Goal: Transaction & Acquisition: Purchase product/service

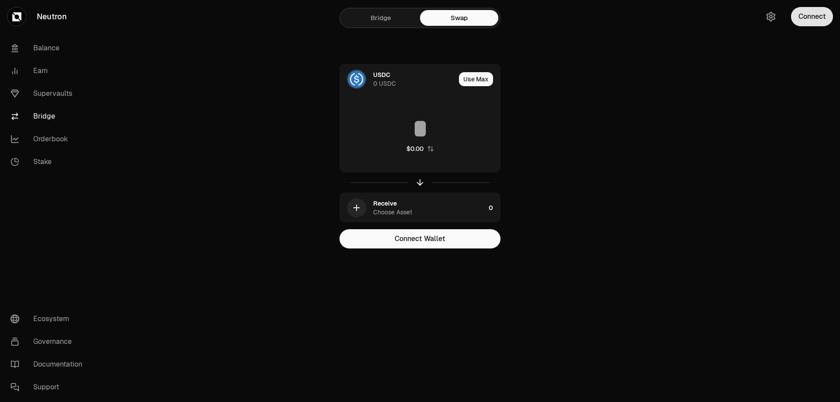
click at [823, 19] on button "Connect" at bounding box center [812, 16] width 42 height 19
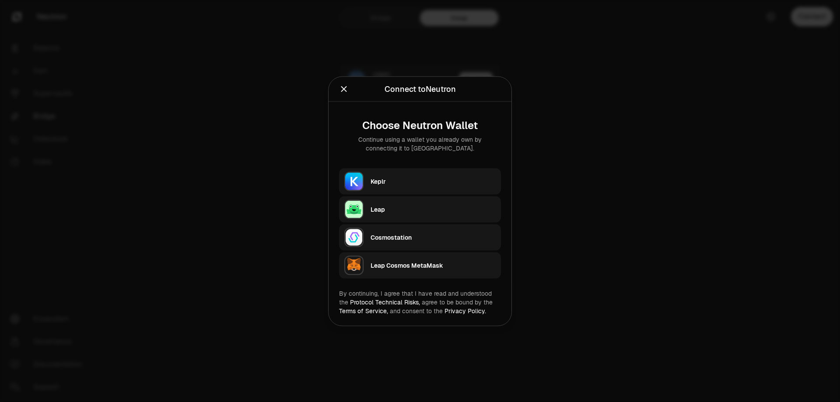
click at [395, 182] on div "Keplr" at bounding box center [432, 181] width 125 height 9
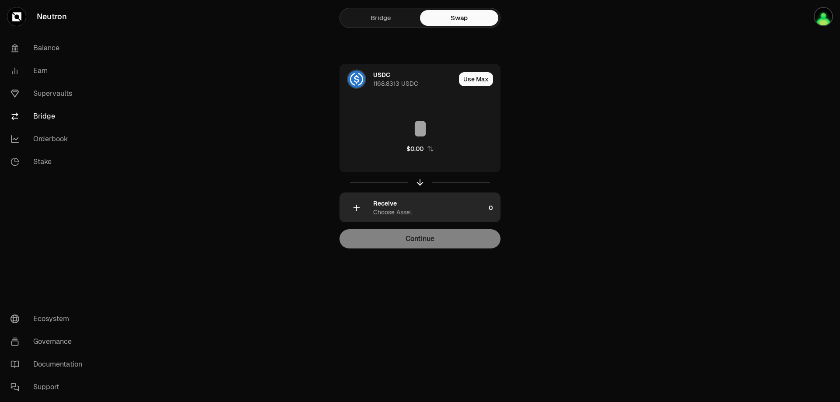
click at [436, 206] on div "Receive Choose Asset" at bounding box center [429, 207] width 112 height 17
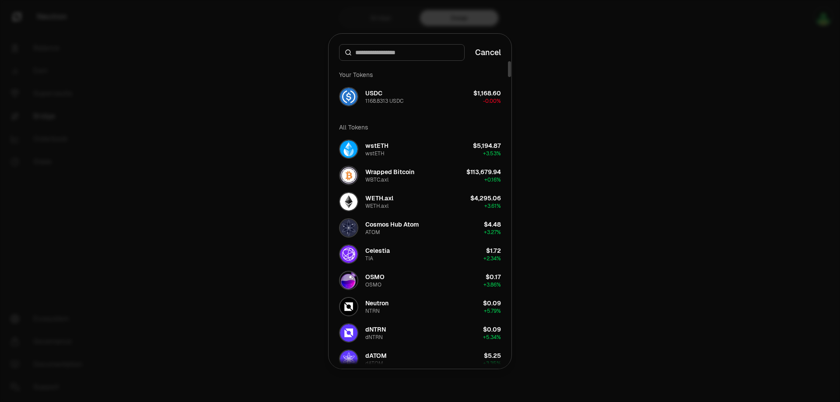
click at [391, 49] on input at bounding box center [407, 52] width 104 height 9
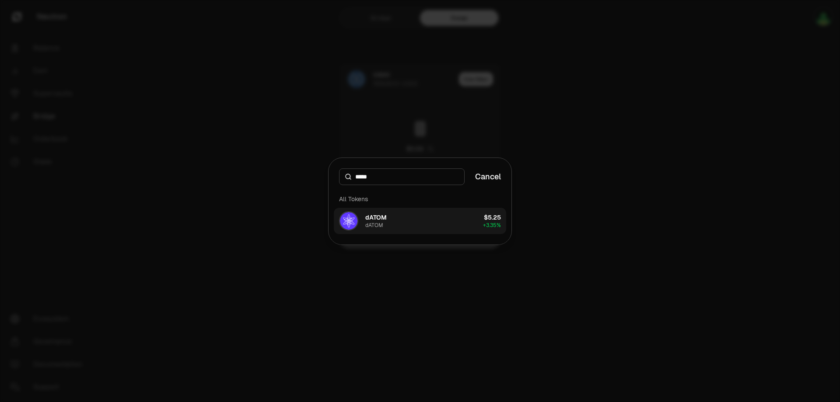
type input "*****"
click at [416, 224] on button "dATOM dATOM $5.25 + 3.35%" at bounding box center [420, 221] width 172 height 26
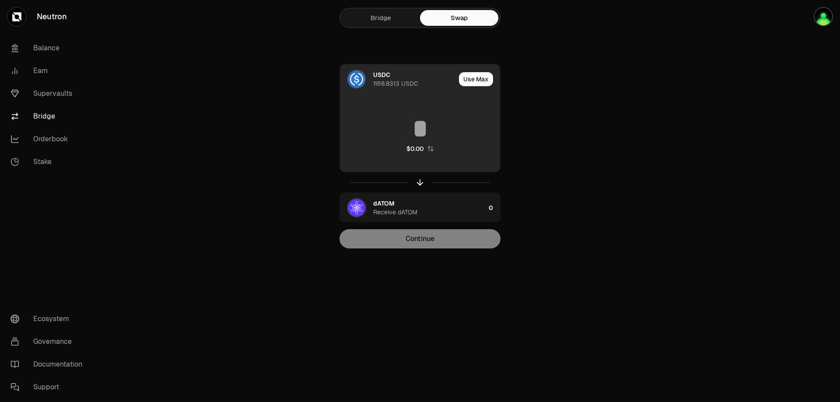
click at [405, 131] on input at bounding box center [420, 128] width 160 height 26
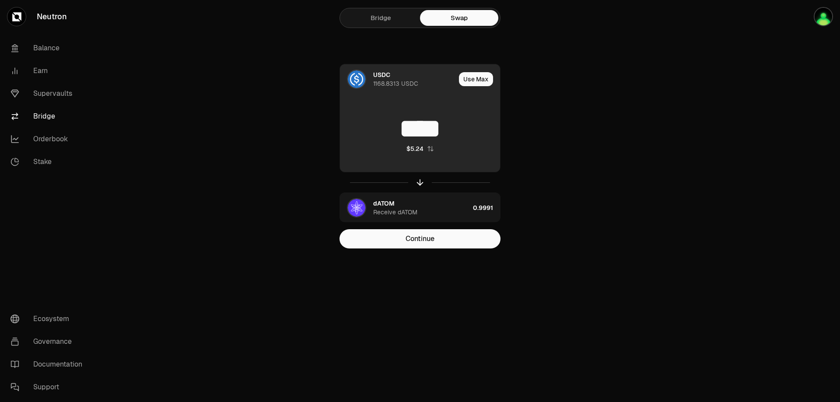
click at [417, 121] on input "****" at bounding box center [420, 128] width 160 height 26
click at [477, 77] on button "Use Max" at bounding box center [476, 79] width 34 height 14
click at [430, 131] on input "**********" at bounding box center [420, 128] width 160 height 26
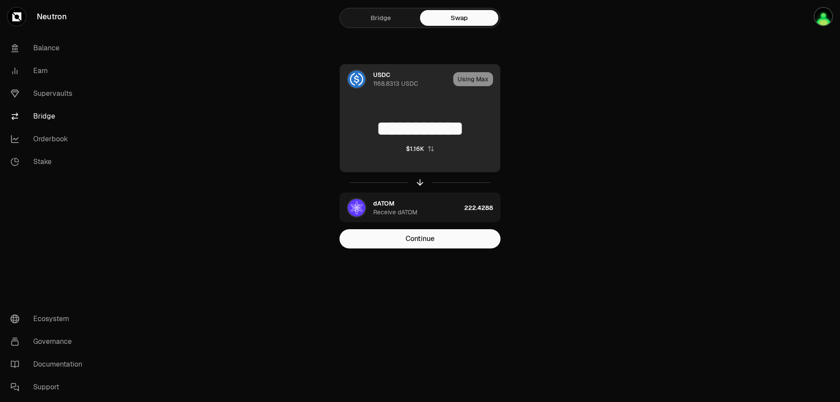
click at [430, 131] on input "**********" at bounding box center [420, 128] width 160 height 26
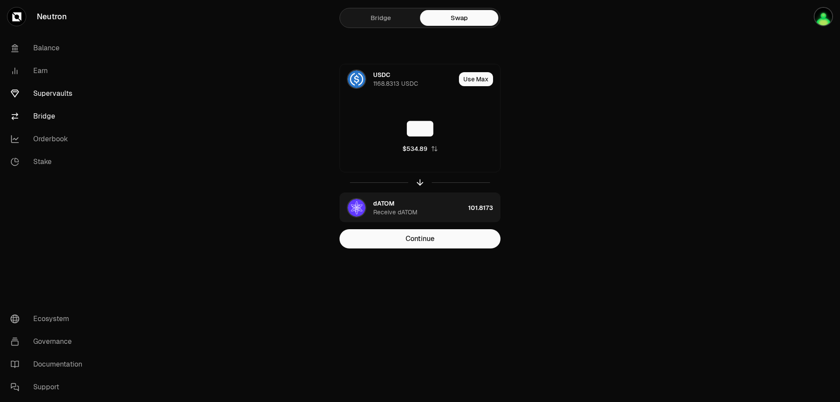
type input "***"
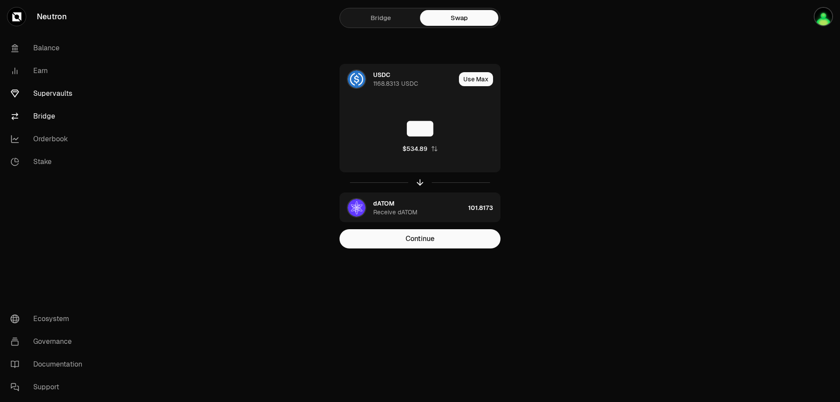
click at [56, 91] on link "Supervaults" at bounding box center [48, 93] width 91 height 23
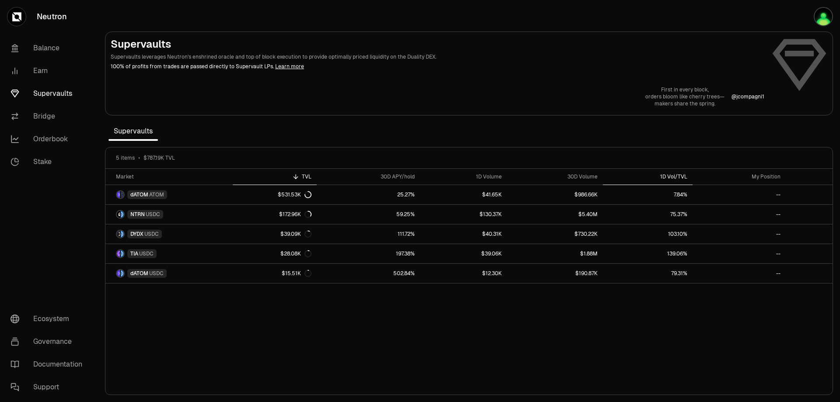
click at [667, 173] on th "1D Vol/TVL" at bounding box center [648, 177] width 90 height 16
click at [668, 173] on th "1D Vol/TVL" at bounding box center [648, 177] width 90 height 16
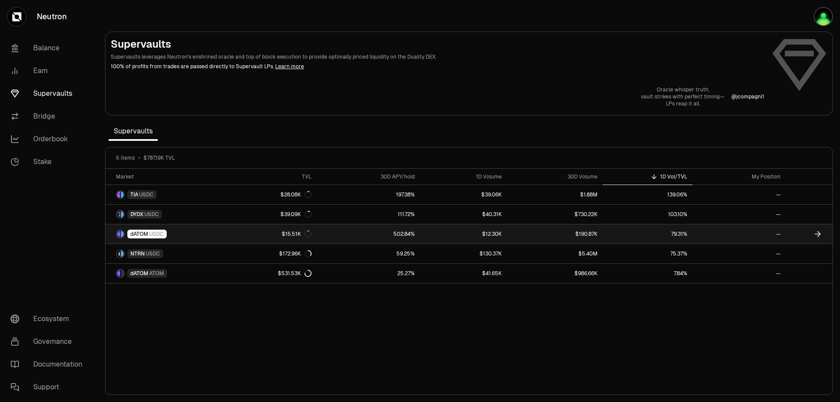
click at [144, 231] on span "dATOM" at bounding box center [139, 234] width 18 height 7
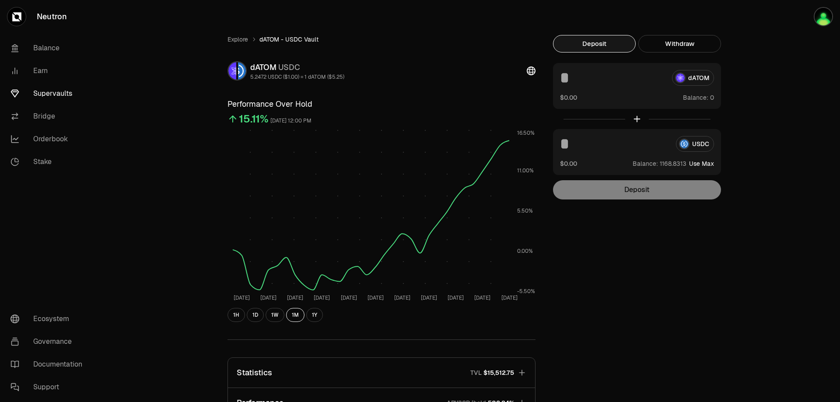
click at [700, 162] on button "Use Max" at bounding box center [701, 163] width 25 height 9
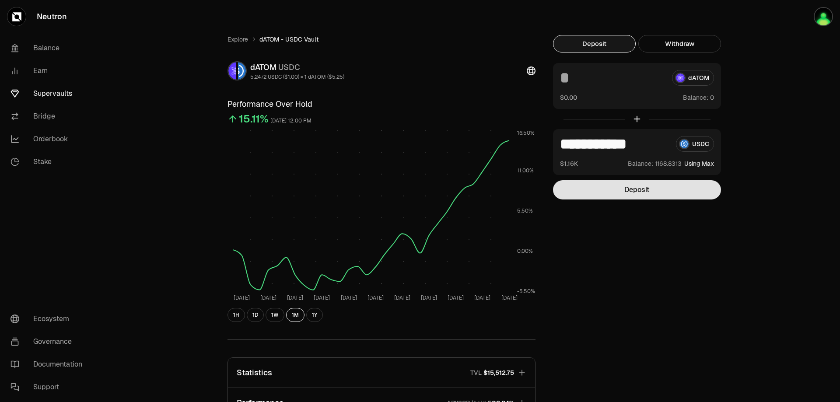
click at [632, 192] on button "Deposit" at bounding box center [637, 189] width 168 height 19
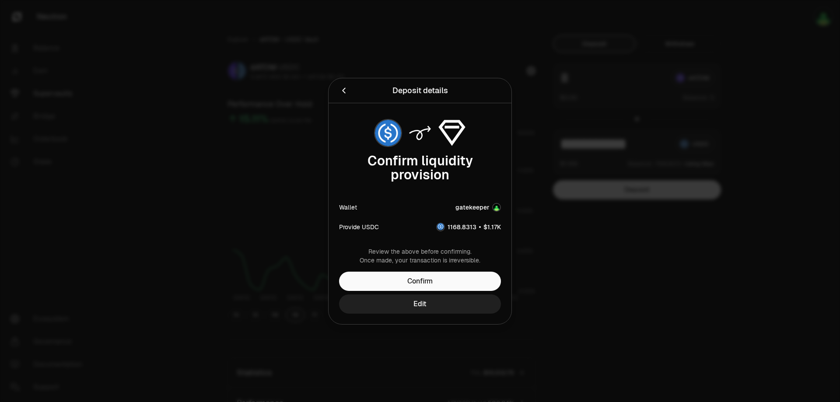
click at [419, 305] on button "Edit" at bounding box center [420, 303] width 162 height 19
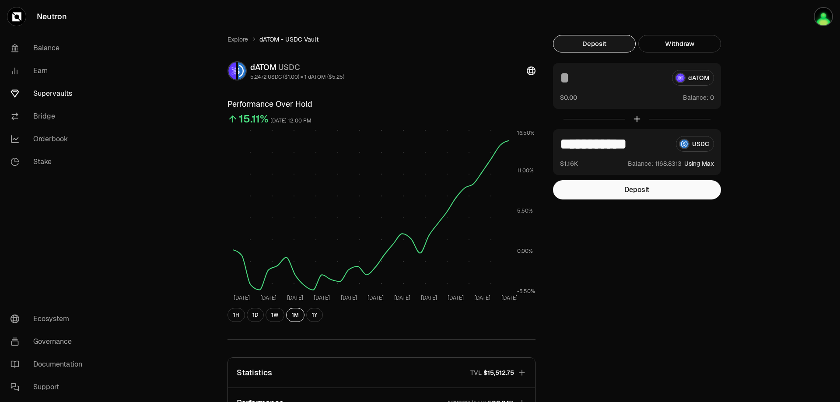
scroll to position [170, 0]
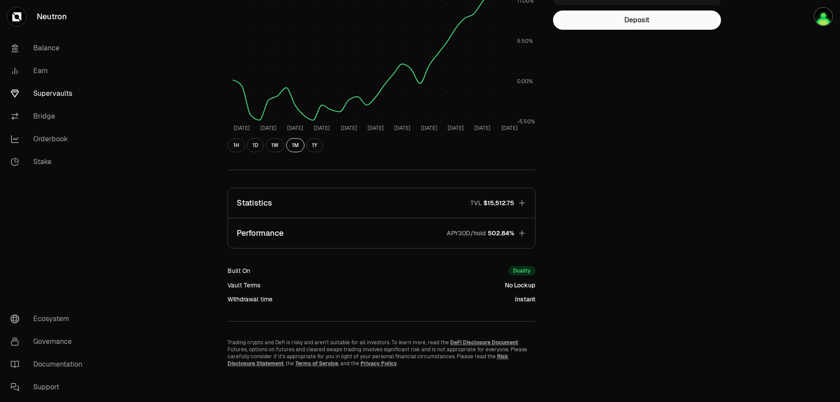
click at [524, 235] on icon "button" at bounding box center [521, 233] width 9 height 9
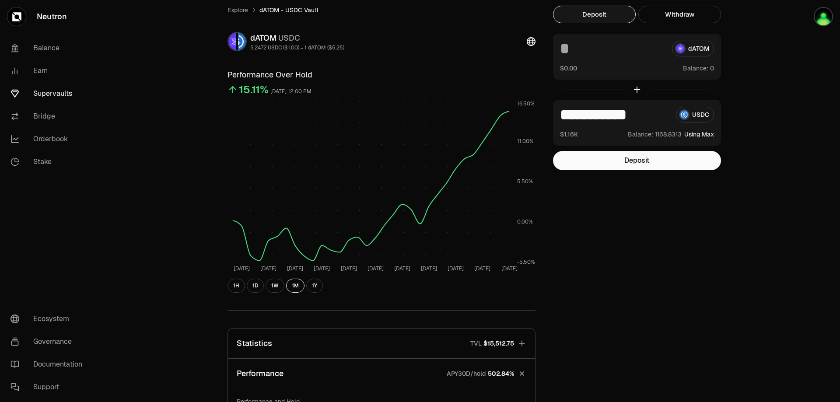
scroll to position [0, 0]
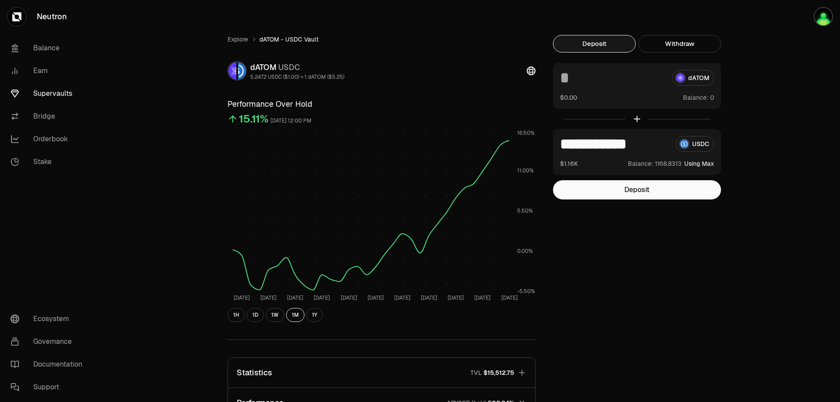
click at [637, 119] on div at bounding box center [637, 119] width 168 height 20
click at [646, 87] on div "dATOM $0.00 Balance:" at bounding box center [637, 86] width 168 height 46
click at [672, 41] on button "Withdraw" at bounding box center [679, 43] width 83 height 17
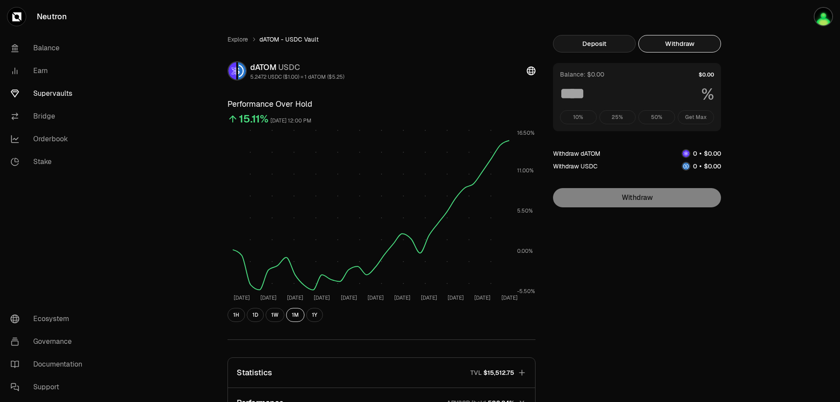
click at [603, 41] on button "Deposit" at bounding box center [594, 43] width 83 height 17
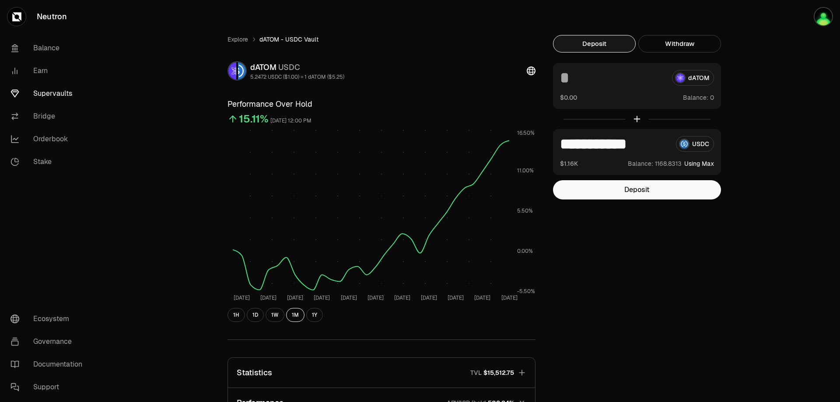
click at [606, 141] on input "**********" at bounding box center [614, 144] width 109 height 16
click at [607, 141] on input "***" at bounding box center [614, 144] width 109 height 16
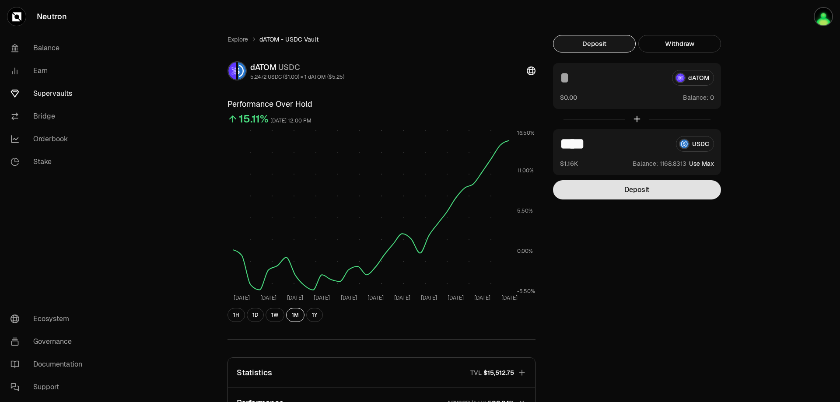
click at [616, 190] on button "Deposit" at bounding box center [637, 189] width 168 height 19
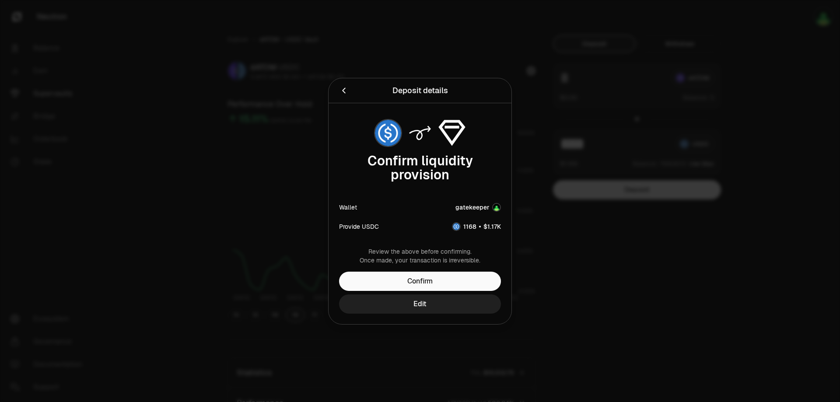
click at [436, 302] on button "Edit" at bounding box center [420, 303] width 162 height 19
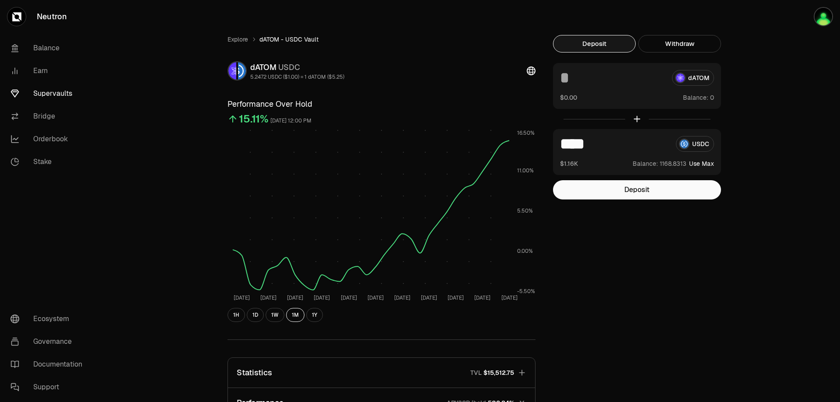
drag, startPoint x: 611, startPoint y: 145, endPoint x: 519, endPoint y: 140, distance: 92.0
type input "***"
click at [636, 192] on button "Deposit" at bounding box center [637, 189] width 168 height 19
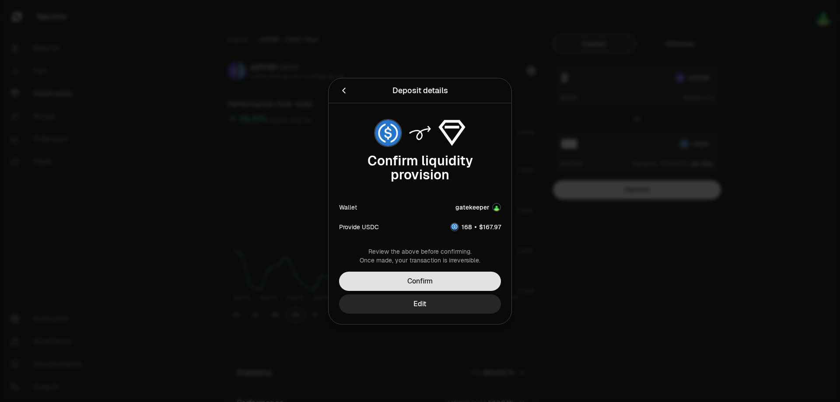
click at [420, 279] on button "Confirm" at bounding box center [420, 281] width 162 height 19
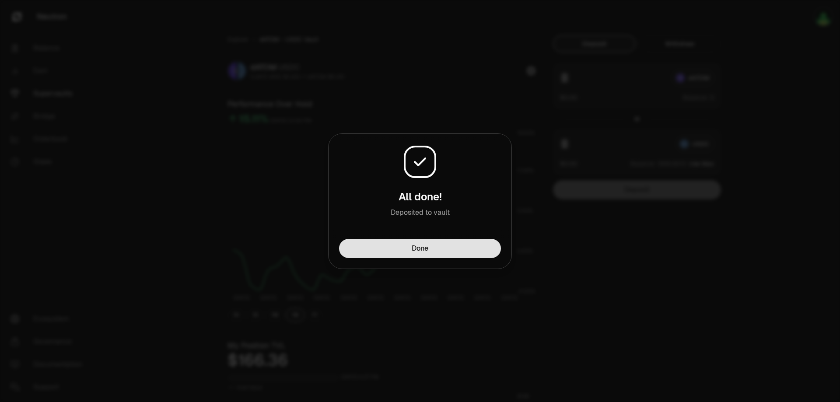
click at [438, 244] on button "Done" at bounding box center [420, 248] width 162 height 19
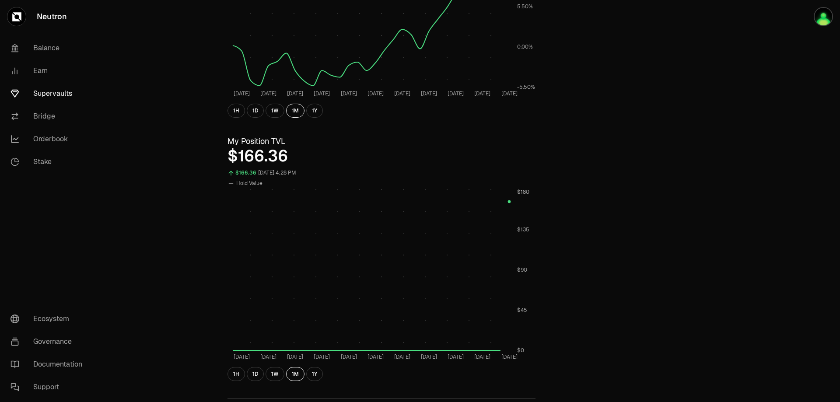
scroll to position [408, 0]
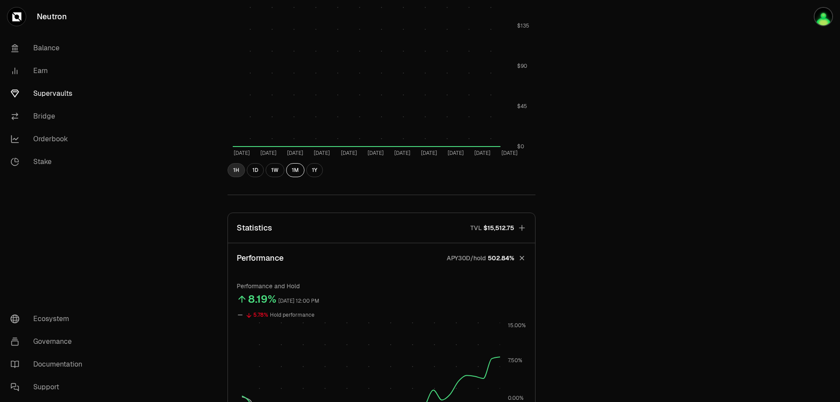
click at [232, 173] on button "1H" at bounding box center [235, 170] width 17 height 14
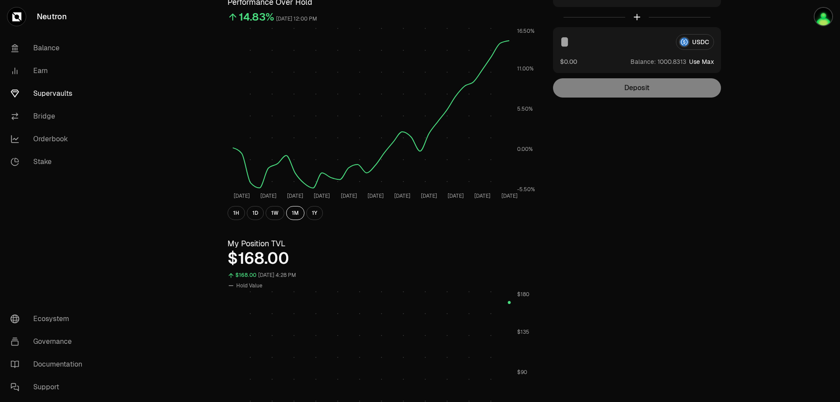
scroll to position [0, 0]
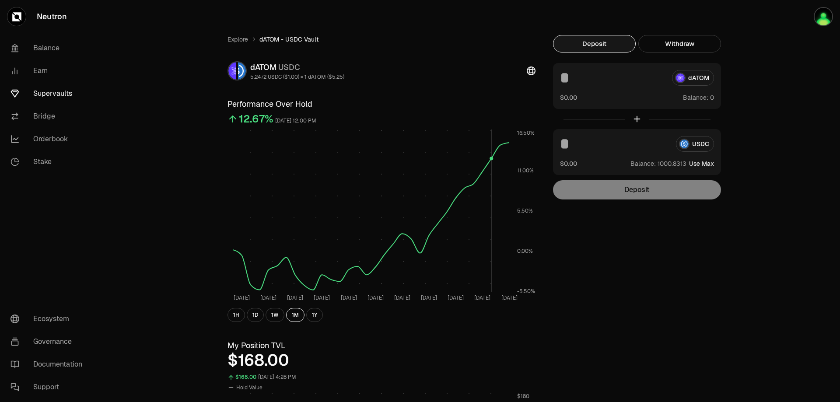
drag, startPoint x: 451, startPoint y: 213, endPoint x: 512, endPoint y: 160, distance: 80.3
click at [498, 184] on rect at bounding box center [371, 210] width 276 height 163
drag, startPoint x: 664, startPoint y: 316, endPoint x: 667, endPoint y: 310, distance: 6.5
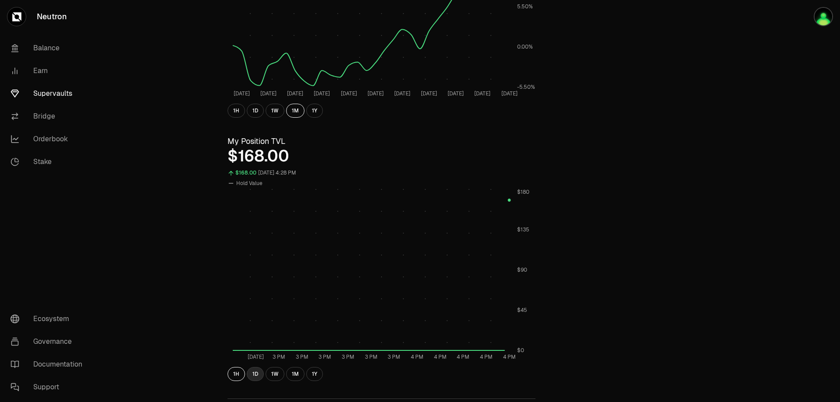
click at [257, 372] on button "1D" at bounding box center [255, 374] width 17 height 14
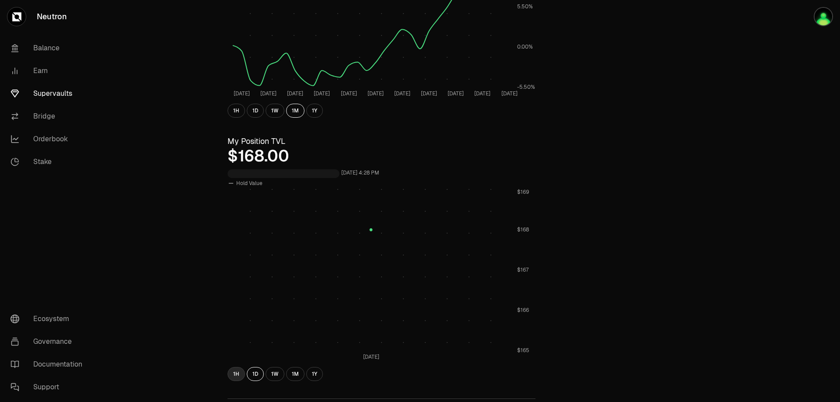
click at [234, 373] on button "1H" at bounding box center [235, 374] width 17 height 14
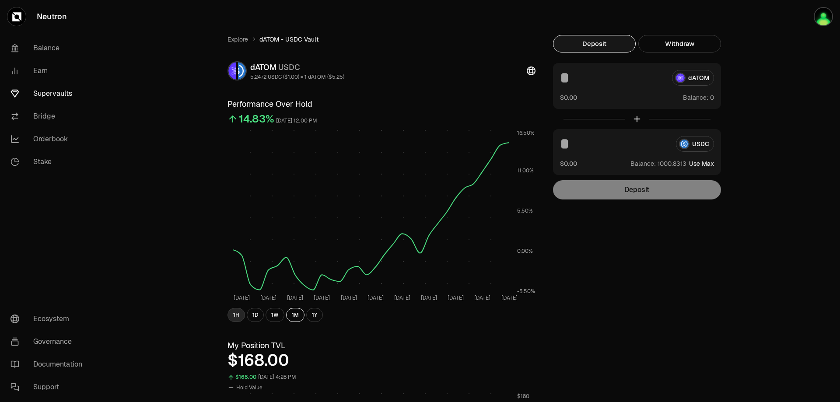
click at [239, 312] on button "1H" at bounding box center [235, 315] width 17 height 14
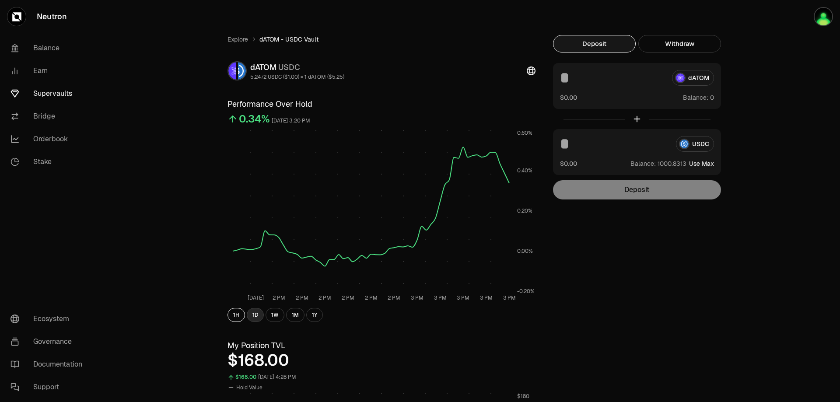
click at [253, 319] on button "1D" at bounding box center [255, 315] width 17 height 14
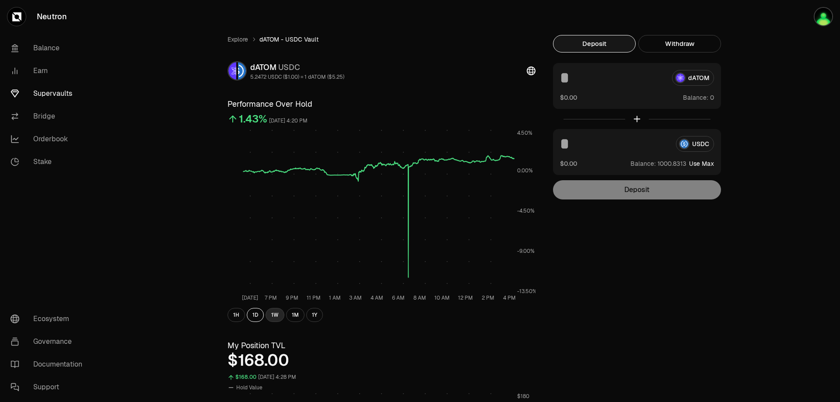
click at [274, 318] on button "1W" at bounding box center [275, 315] width 19 height 14
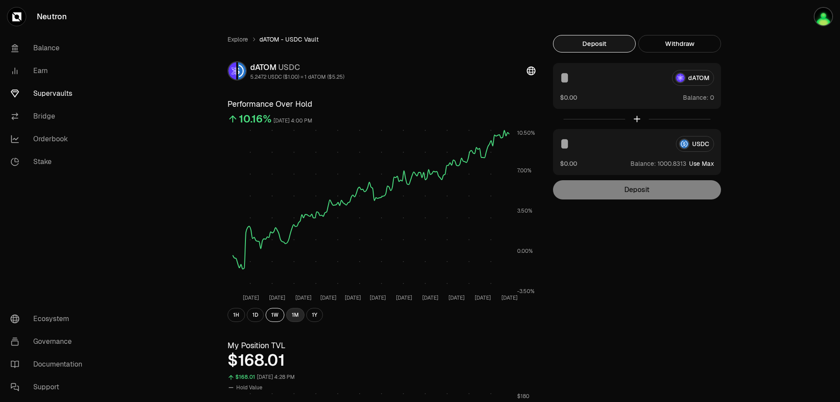
click at [294, 315] on button "1M" at bounding box center [295, 315] width 18 height 14
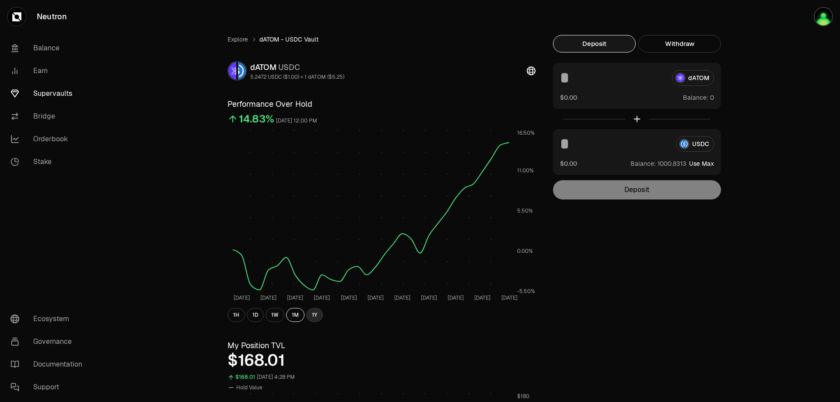
click at [315, 315] on button "1Y" at bounding box center [314, 315] width 17 height 14
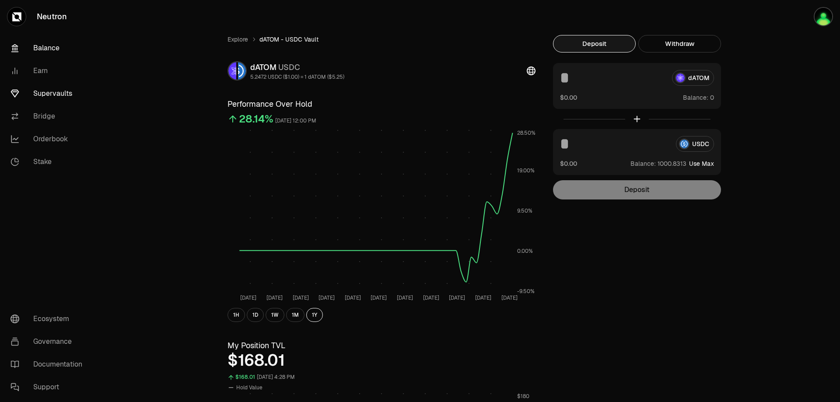
click at [59, 45] on link "Balance" at bounding box center [48, 48] width 91 height 23
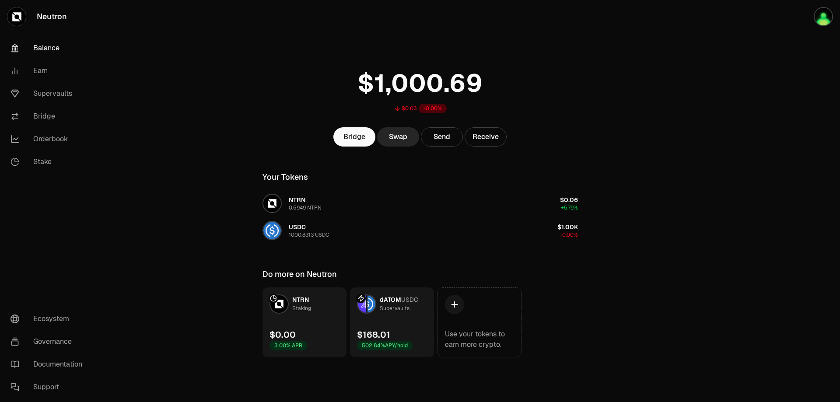
click at [404, 326] on link "dATOM USDC Supervaults $168.01 502.84% APY/hold" at bounding box center [392, 322] width 84 height 70
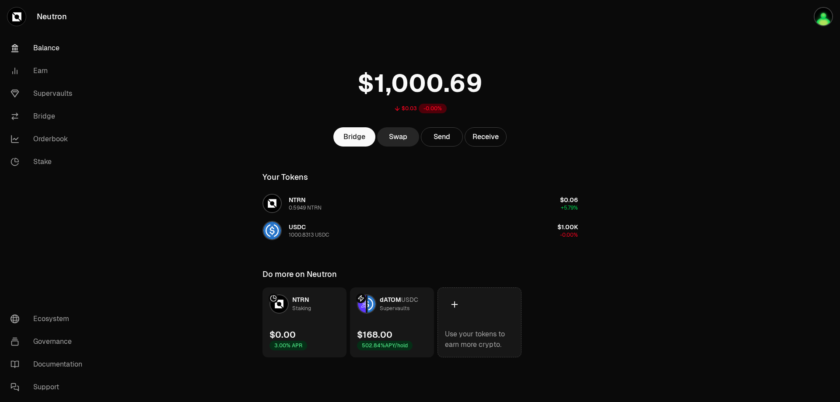
click at [461, 306] on div at bounding box center [454, 304] width 19 height 19
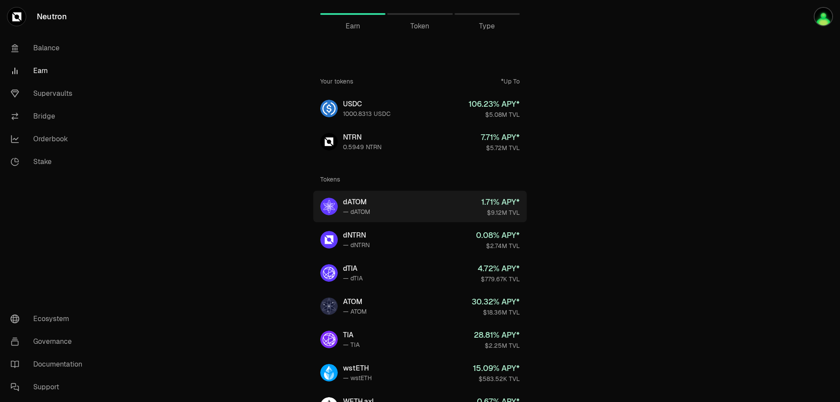
click at [482, 204] on div "1.71 % APY*" at bounding box center [500, 202] width 38 height 12
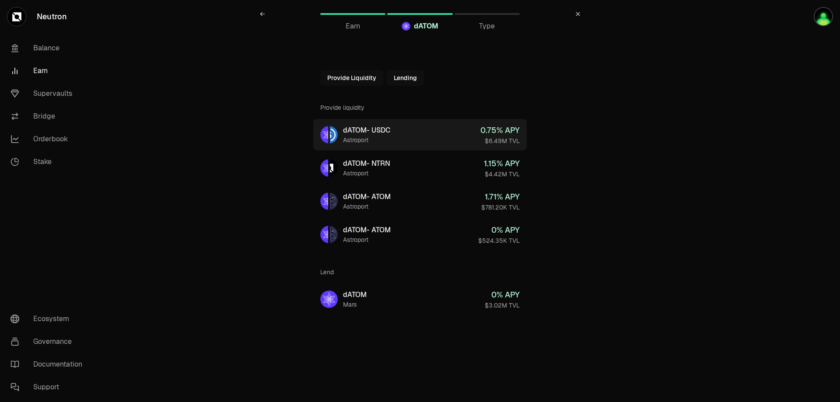
click at [402, 128] on link "dATOM - USDC Astroport 0.75 % APY $6.49M TVL" at bounding box center [419, 134] width 213 height 31
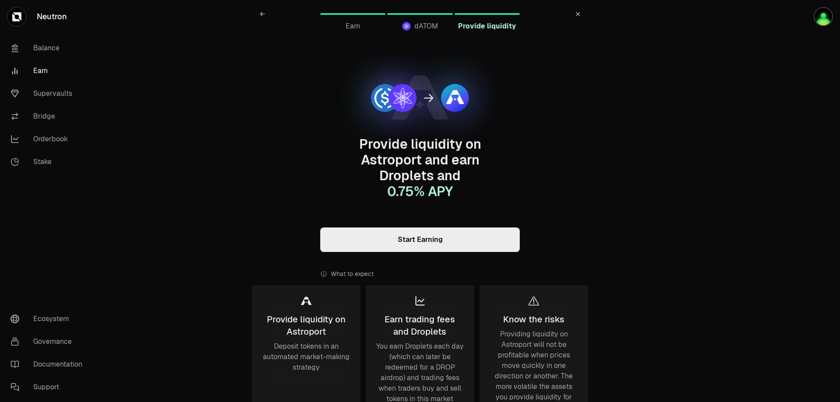
click at [385, 230] on link "Start Earning" at bounding box center [419, 239] width 199 height 24
click at [51, 94] on link "Supervaults" at bounding box center [48, 93] width 91 height 23
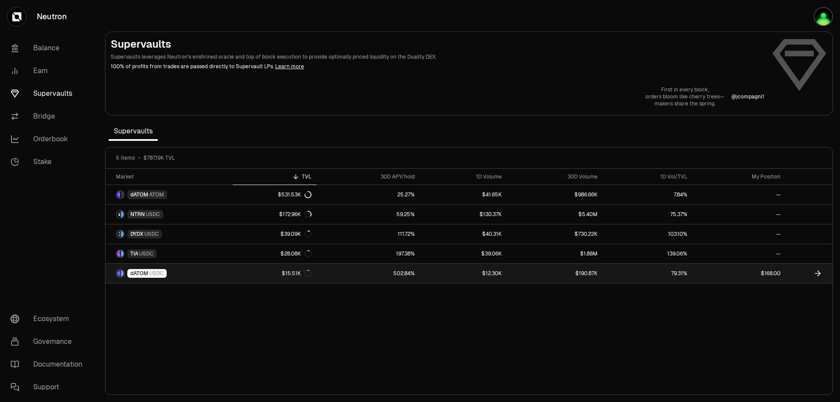
click at [152, 276] on span "USDC" at bounding box center [156, 273] width 14 height 7
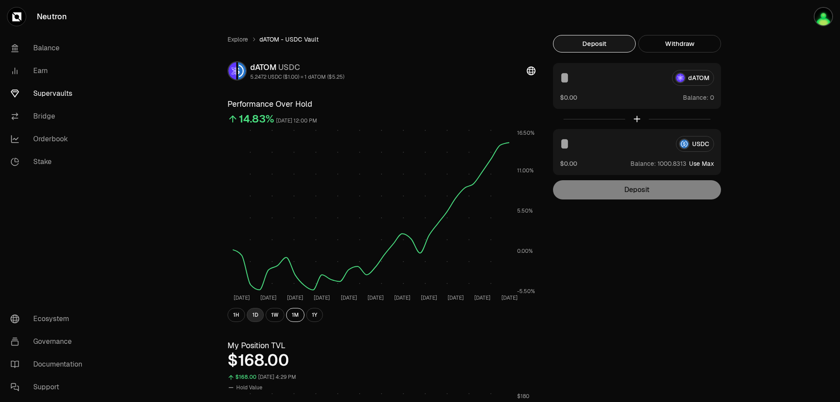
scroll to position [204, 0]
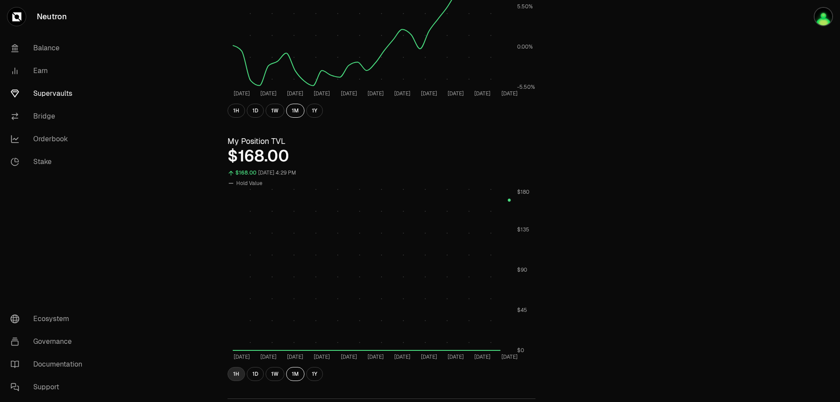
click at [235, 374] on button "1H" at bounding box center [235, 374] width 17 height 14
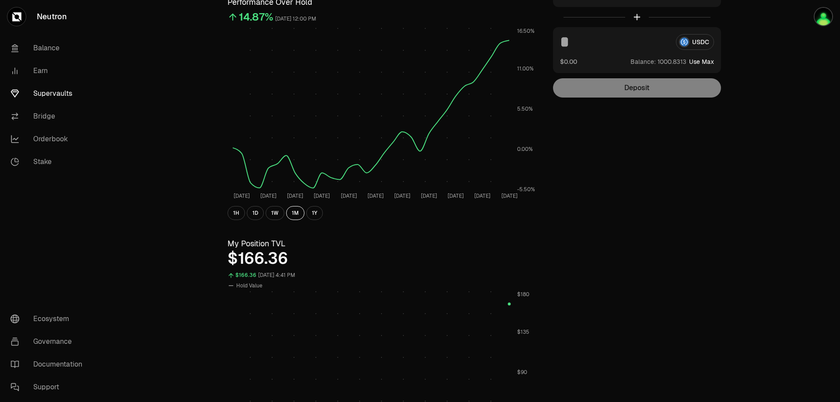
scroll to position [0, 0]
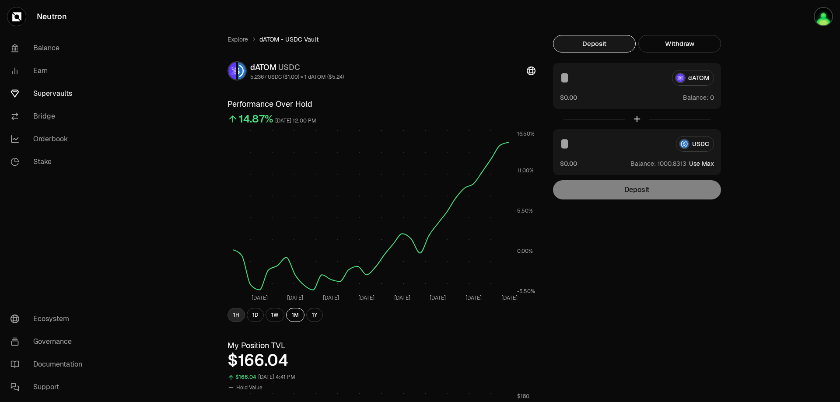
click at [236, 315] on button "1H" at bounding box center [235, 315] width 17 height 14
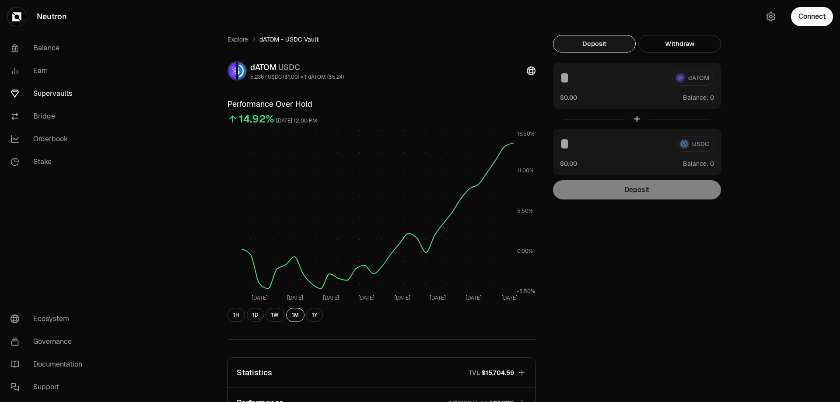
click at [233, 315] on button "1H" at bounding box center [235, 315] width 17 height 14
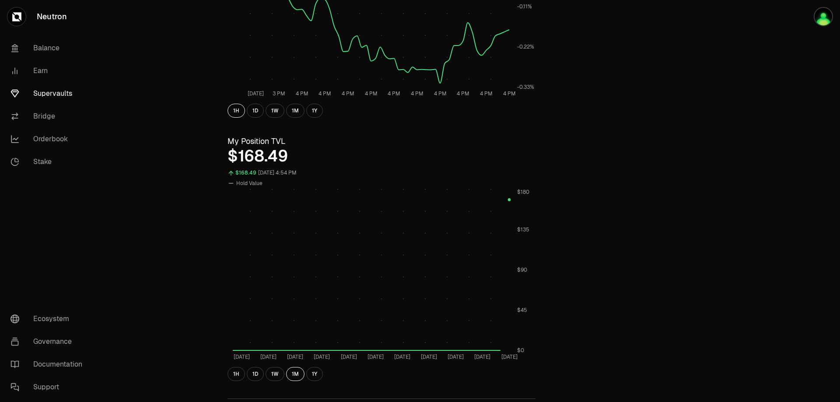
scroll to position [102, 0]
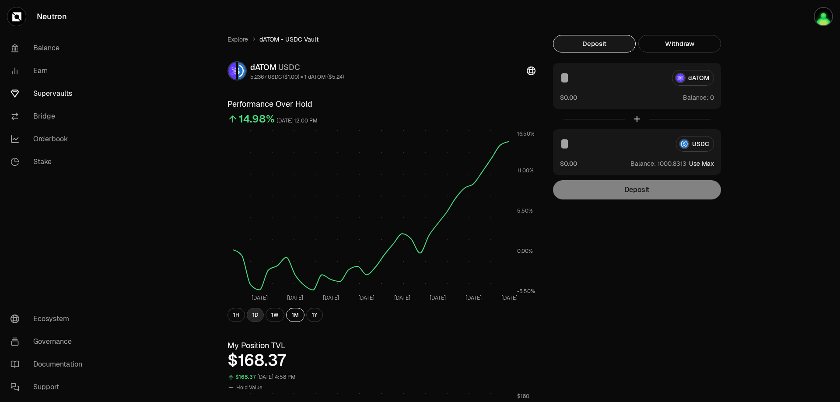
click at [259, 314] on button "1D" at bounding box center [255, 315] width 17 height 14
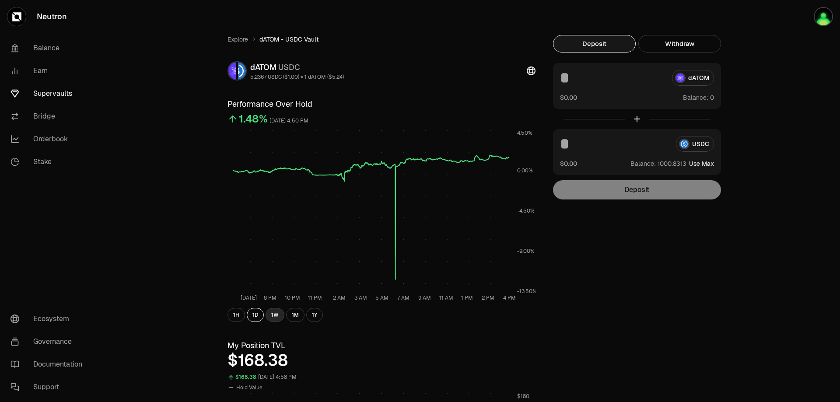
click at [273, 314] on button "1W" at bounding box center [275, 315] width 19 height 14
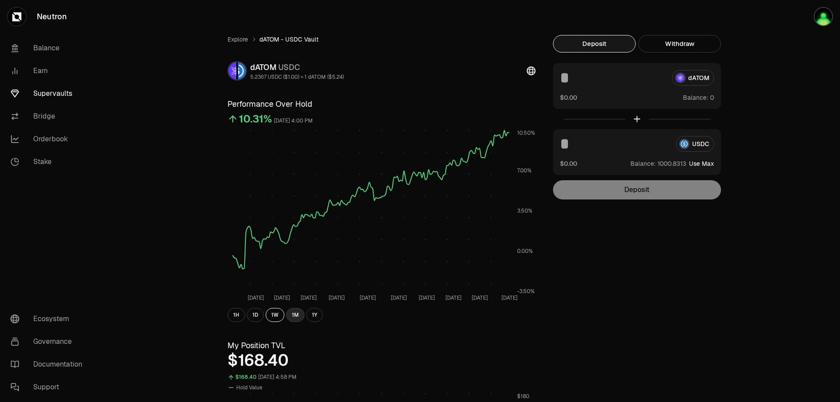
click at [292, 313] on button "1M" at bounding box center [295, 315] width 18 height 14
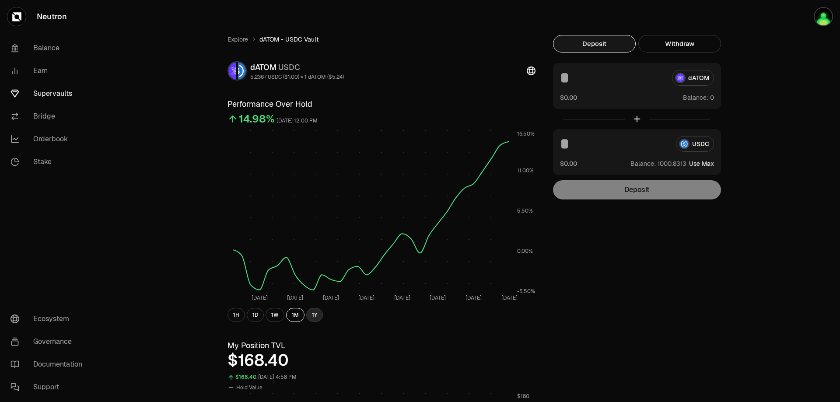
click at [313, 312] on button "1Y" at bounding box center [314, 315] width 17 height 14
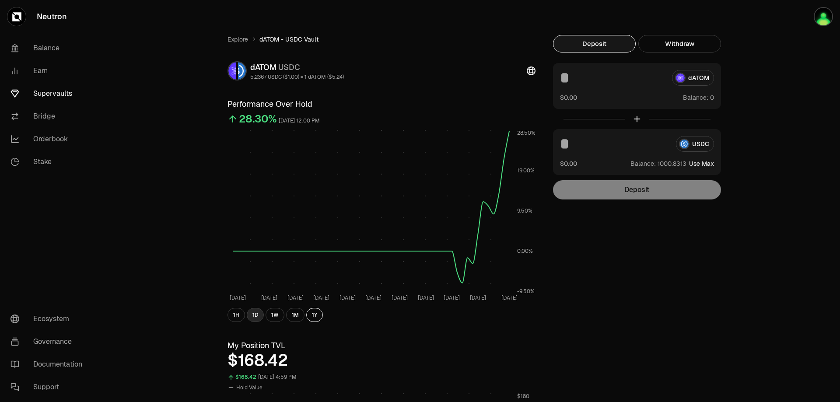
click at [256, 313] on button "1D" at bounding box center [255, 315] width 17 height 14
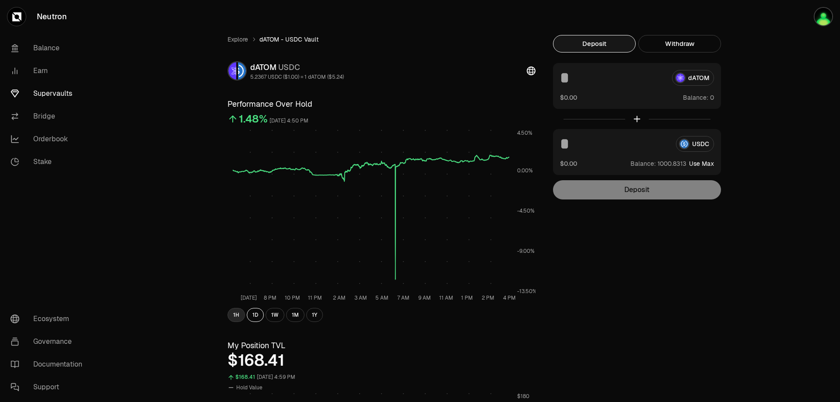
click at [233, 316] on button "1H" at bounding box center [235, 315] width 17 height 14
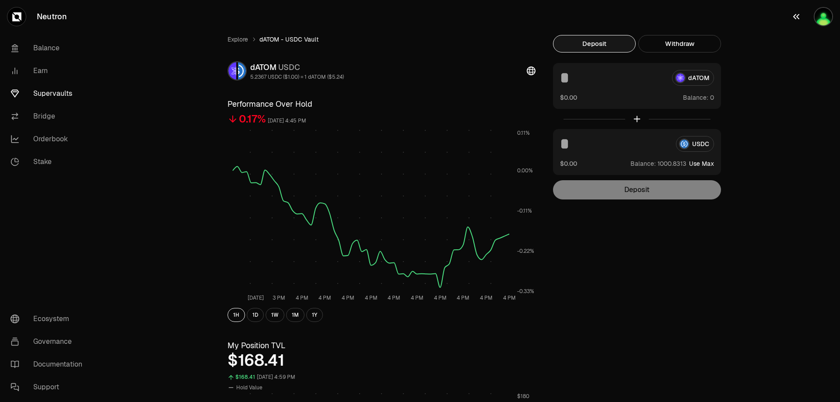
click at [826, 19] on img "button" at bounding box center [823, 16] width 19 height 19
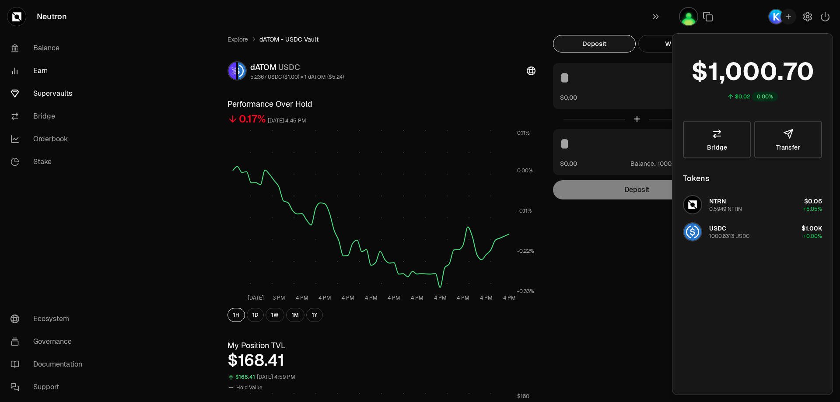
click at [38, 69] on link "Earn" at bounding box center [48, 70] width 91 height 23
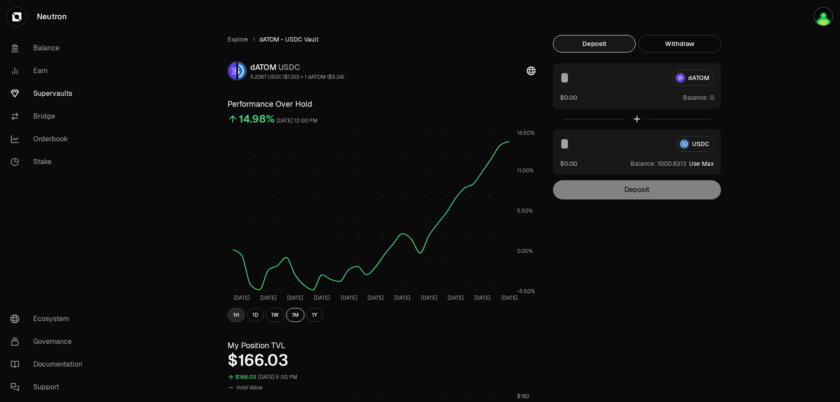
click at [235, 315] on button "1H" at bounding box center [235, 315] width 17 height 14
click at [238, 315] on button "1H" at bounding box center [235, 315] width 17 height 14
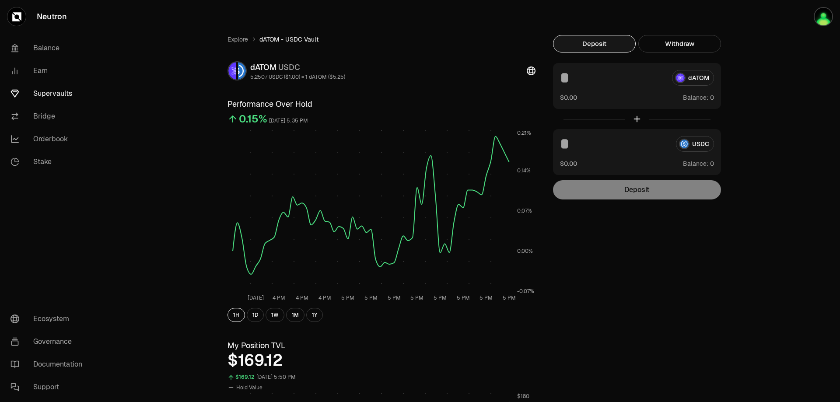
click at [59, 93] on link "Supervaults" at bounding box center [48, 93] width 91 height 23
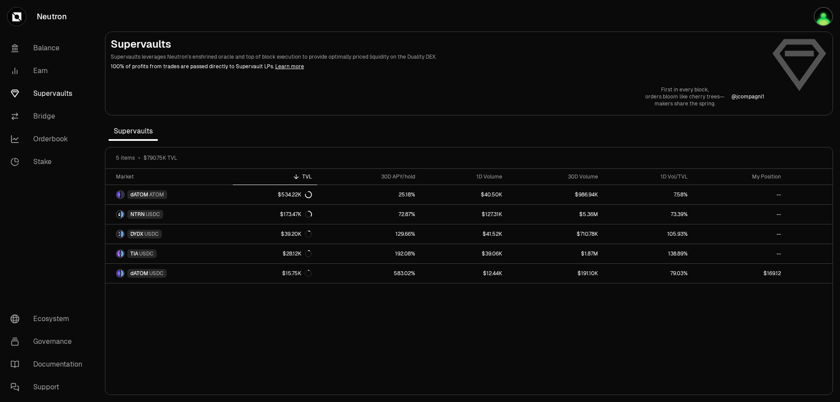
click at [283, 67] on link "Learn more" at bounding box center [289, 66] width 29 height 7
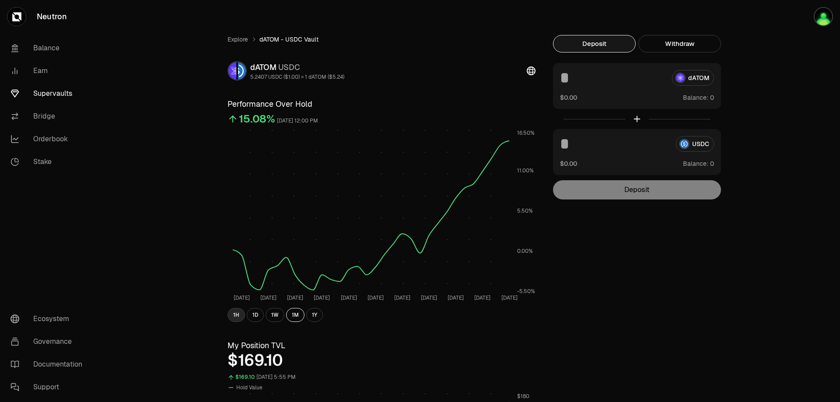
click at [235, 316] on button "1H" at bounding box center [235, 315] width 17 height 14
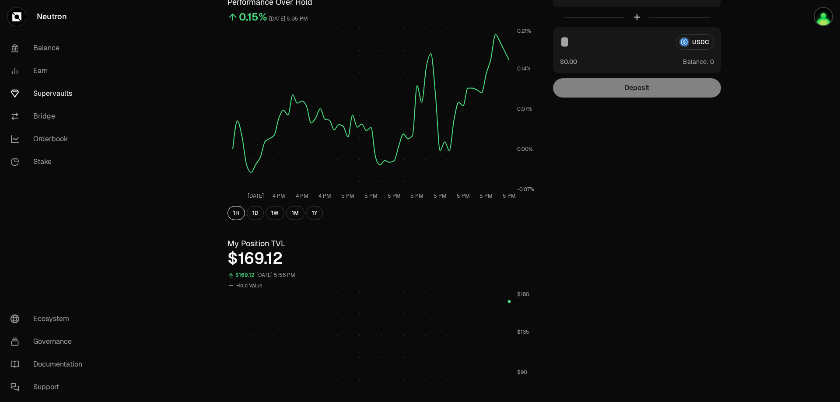
scroll to position [204, 0]
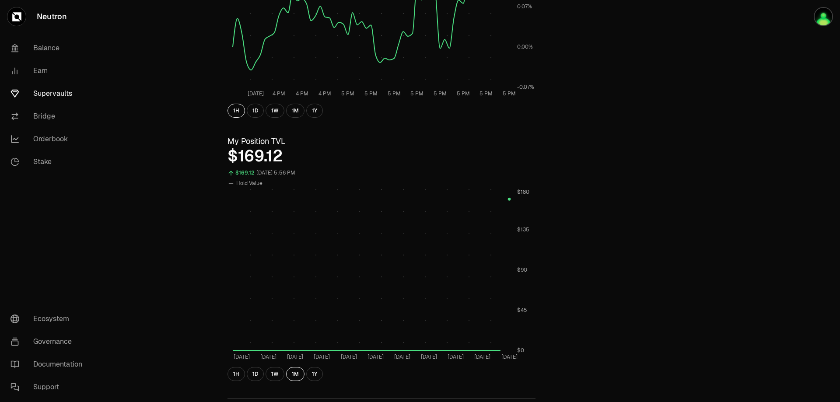
drag, startPoint x: 239, startPoint y: 373, endPoint x: 240, endPoint y: 367, distance: 6.3
click at [238, 373] on button "1H" at bounding box center [235, 374] width 17 height 14
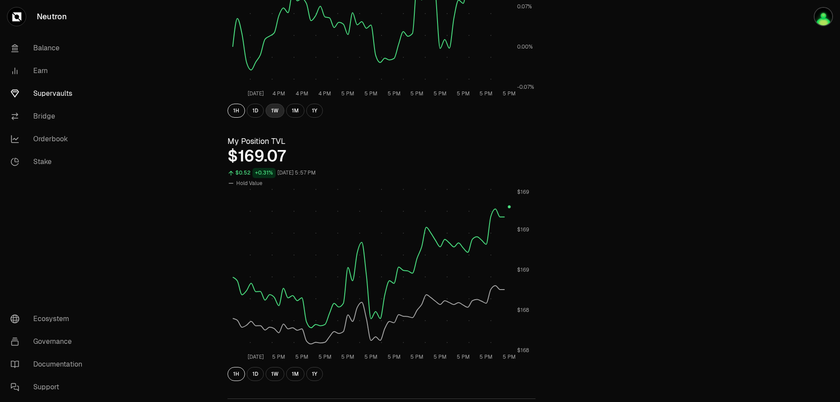
click at [273, 112] on button "1W" at bounding box center [275, 111] width 19 height 14
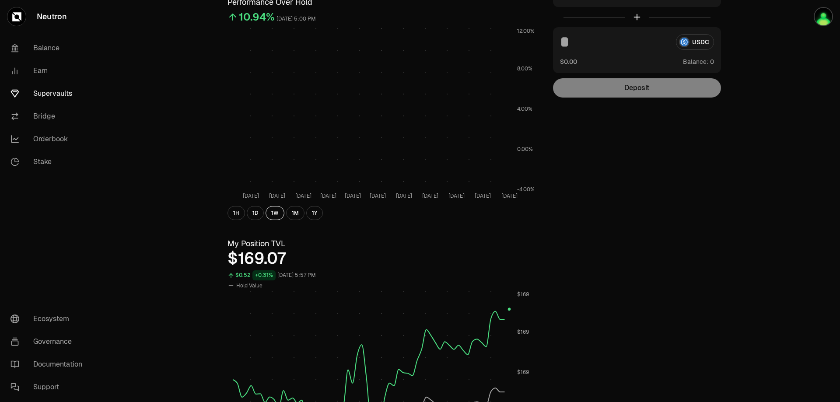
scroll to position [0, 0]
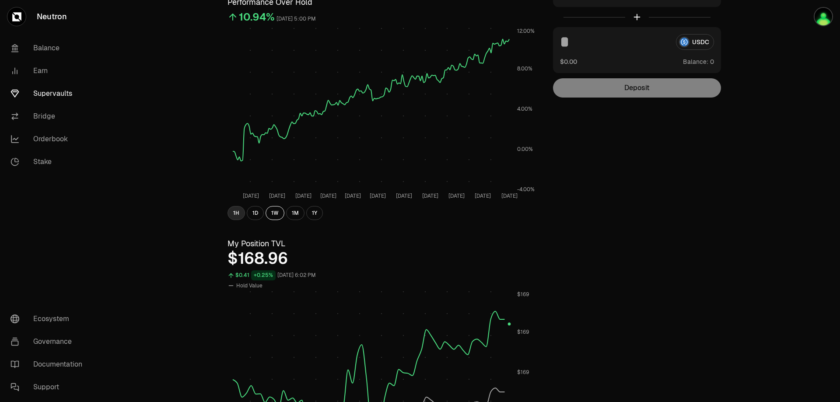
click at [237, 213] on button "1H" at bounding box center [235, 213] width 17 height 14
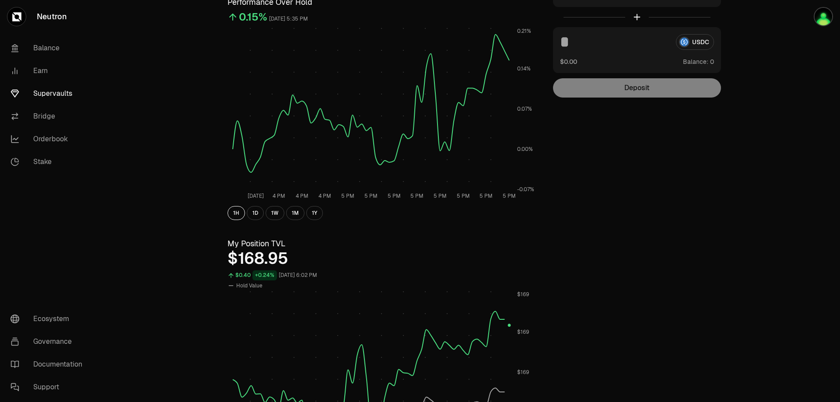
scroll to position [0, 0]
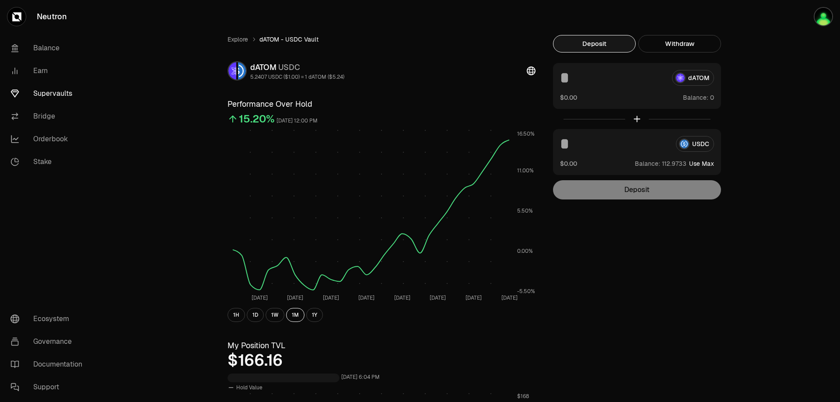
scroll to position [102, 0]
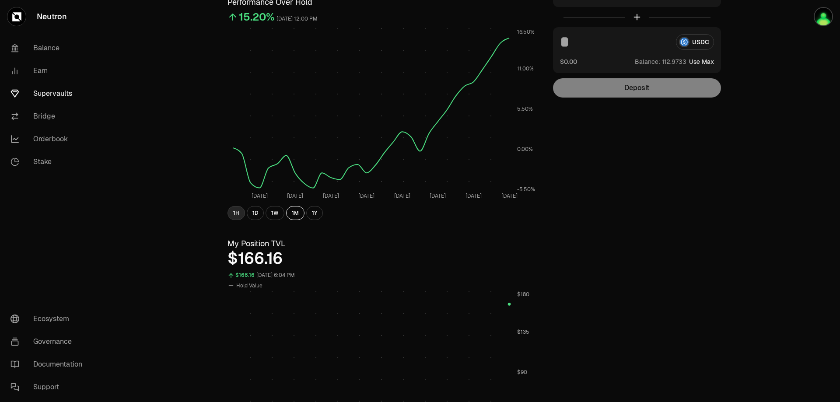
click at [235, 212] on button "1H" at bounding box center [235, 213] width 17 height 14
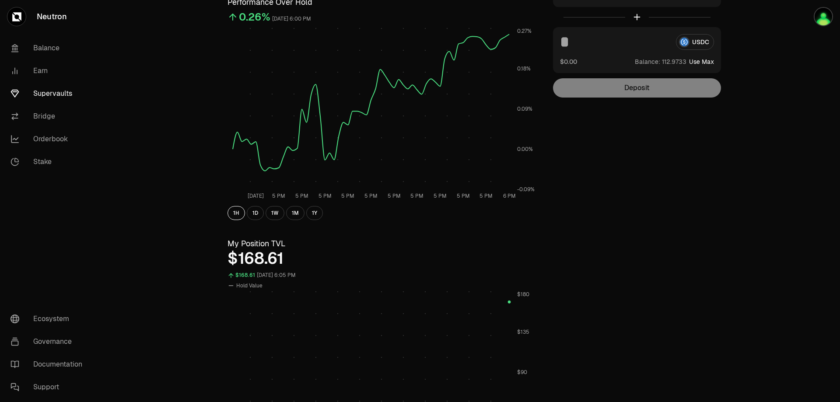
scroll to position [306, 0]
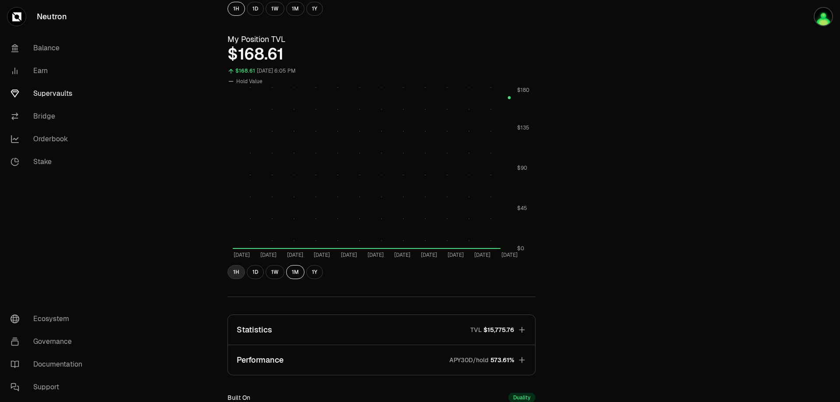
click at [236, 273] on button "1H" at bounding box center [235, 272] width 17 height 14
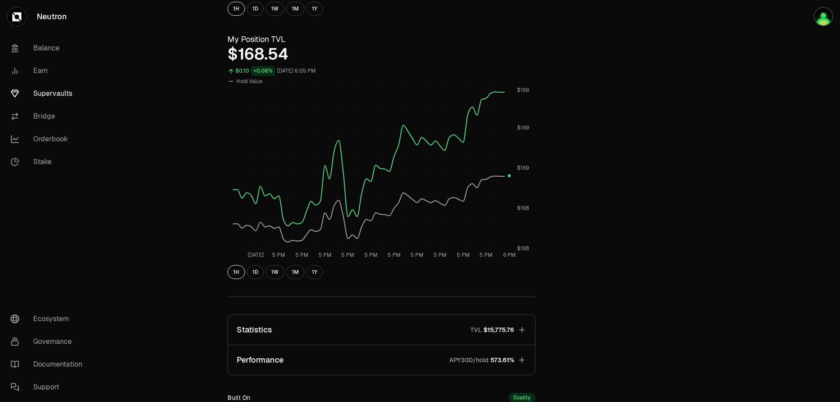
click at [526, 356] on button "Performance APY30D/hold 573.61%" at bounding box center [381, 360] width 307 height 30
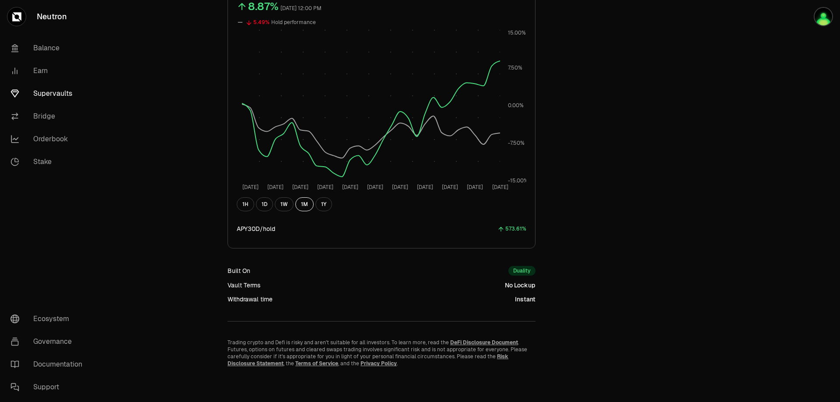
scroll to position [0, 0]
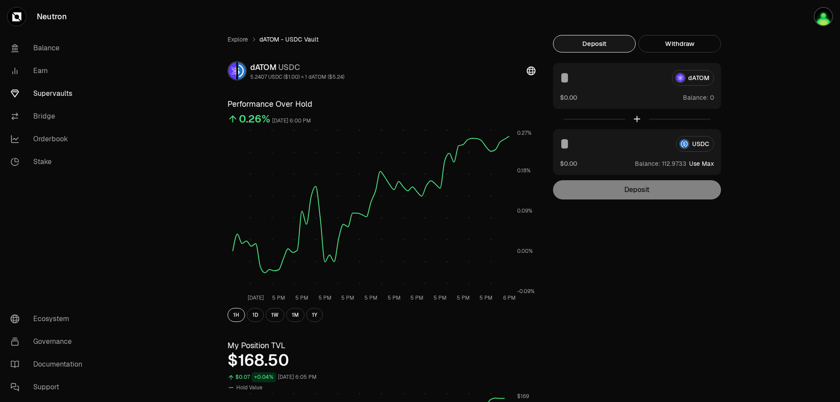
click at [706, 163] on button "Use Max" at bounding box center [701, 163] width 25 height 9
type input "**********"
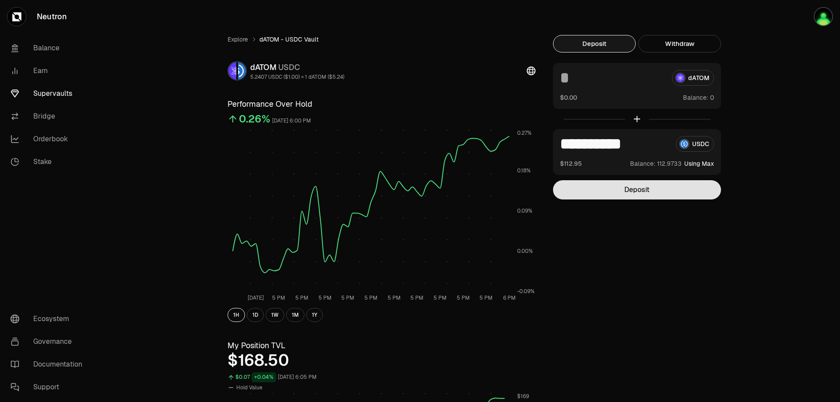
click at [637, 191] on button "Deposit" at bounding box center [637, 189] width 168 height 19
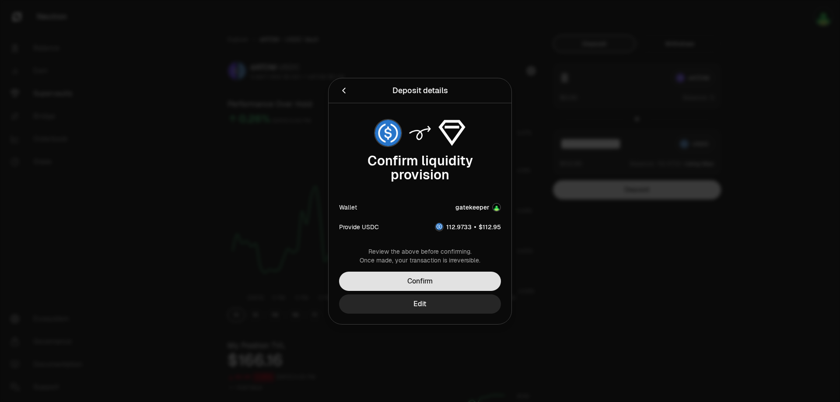
click at [423, 278] on button "Confirm" at bounding box center [420, 281] width 162 height 19
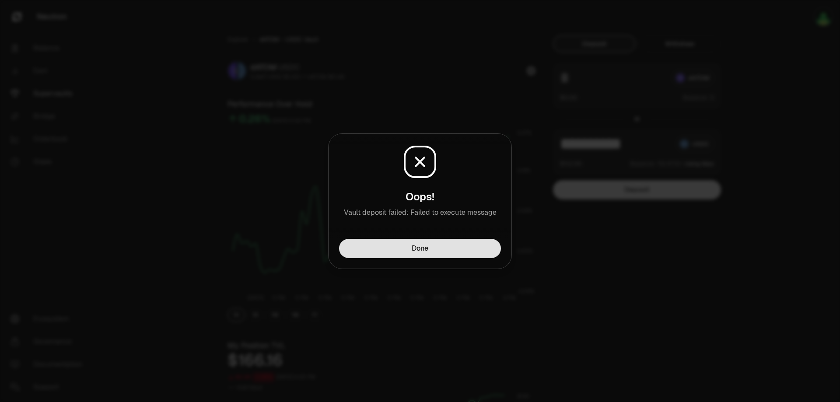
click at [466, 252] on button "Done" at bounding box center [420, 248] width 162 height 19
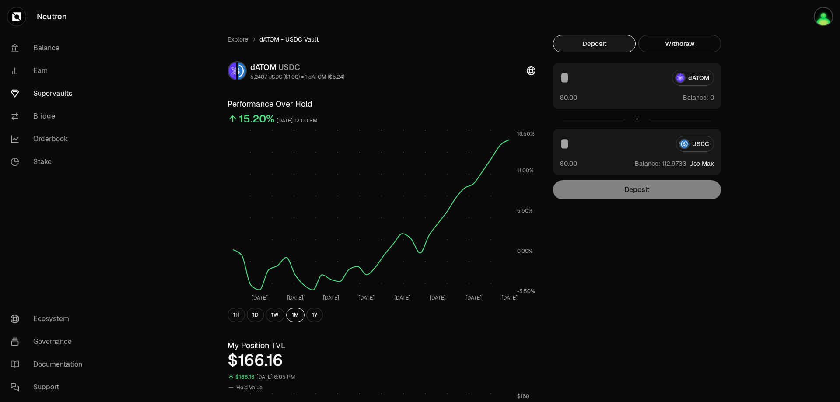
click at [657, 147] on input at bounding box center [614, 144] width 109 height 16
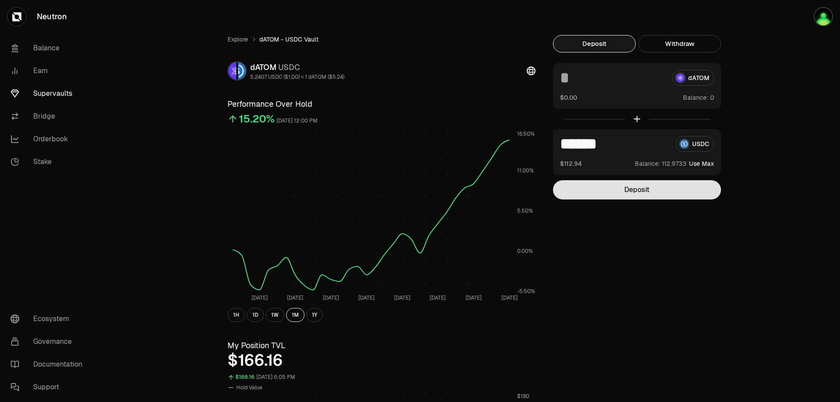
type input "******"
click at [651, 190] on button "Deposit" at bounding box center [637, 189] width 168 height 19
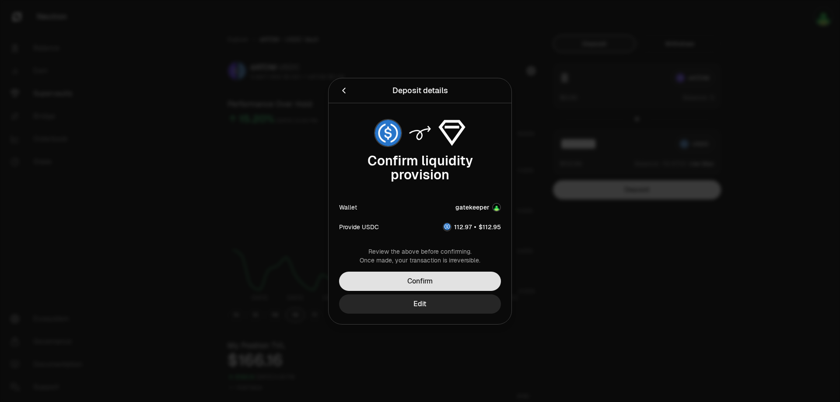
click at [417, 278] on button "Confirm" at bounding box center [420, 281] width 162 height 19
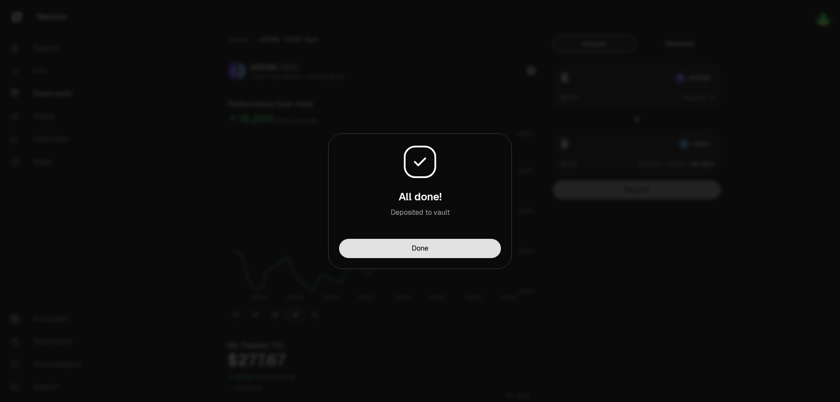
click at [441, 252] on button "Done" at bounding box center [420, 248] width 162 height 19
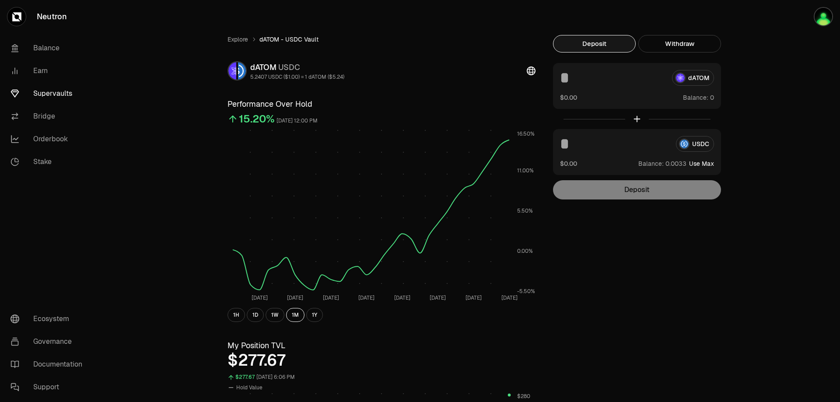
scroll to position [102, 0]
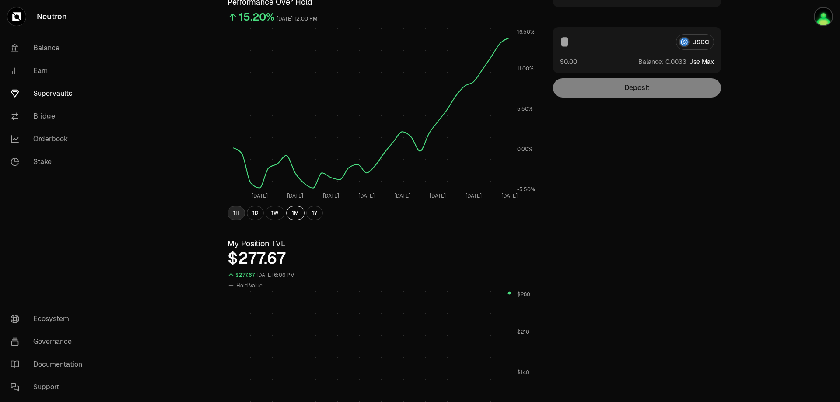
click at [236, 210] on button "1H" at bounding box center [235, 213] width 17 height 14
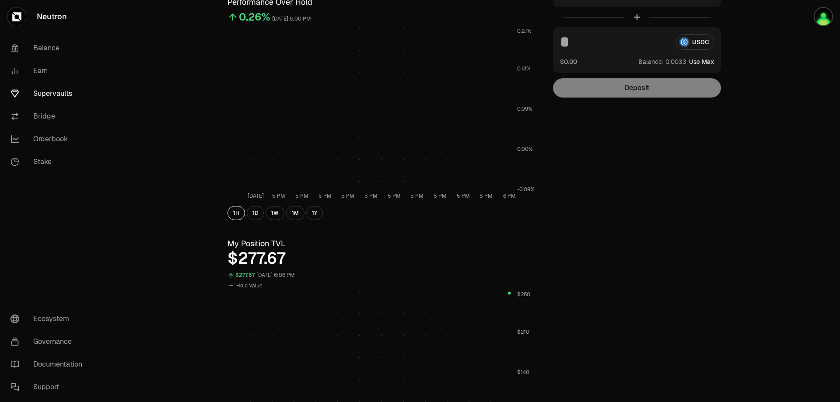
scroll to position [0, 0]
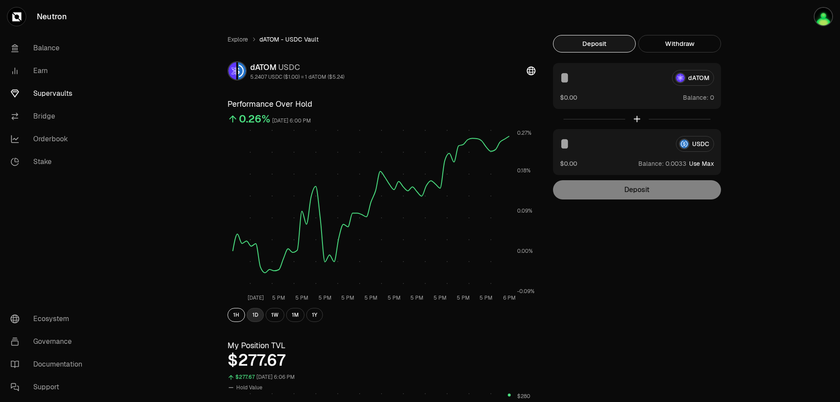
click at [255, 315] on button "1D" at bounding box center [255, 315] width 17 height 14
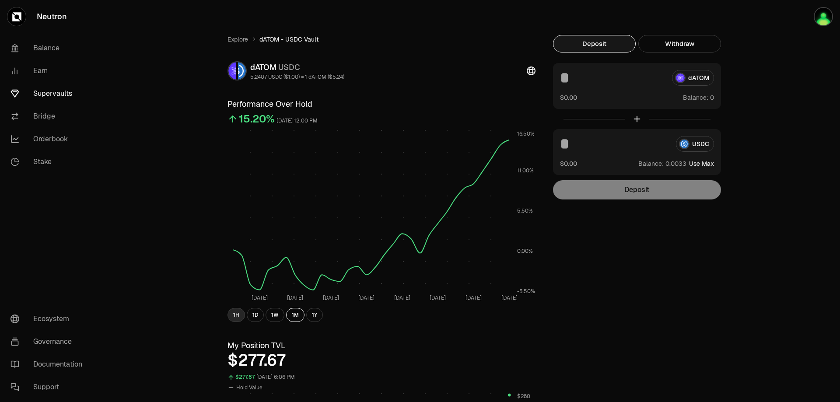
click at [238, 316] on button "1H" at bounding box center [235, 315] width 17 height 14
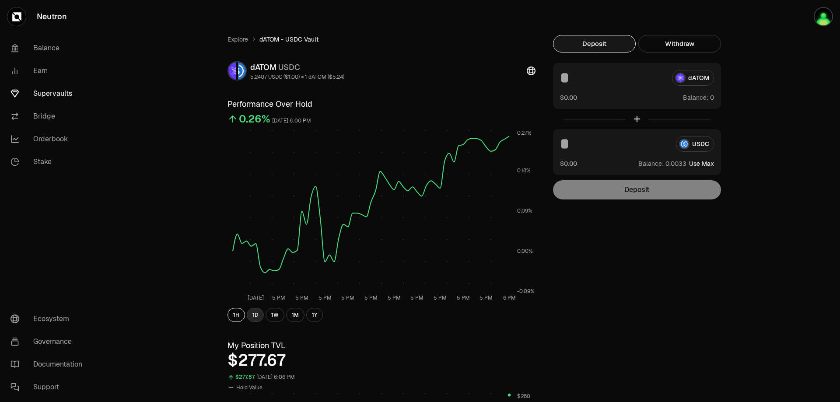
click at [258, 316] on button "1D" at bounding box center [255, 315] width 17 height 14
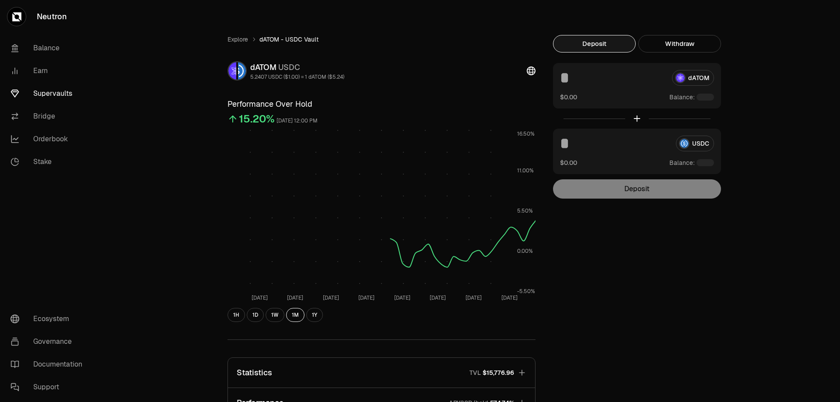
scroll to position [102, 0]
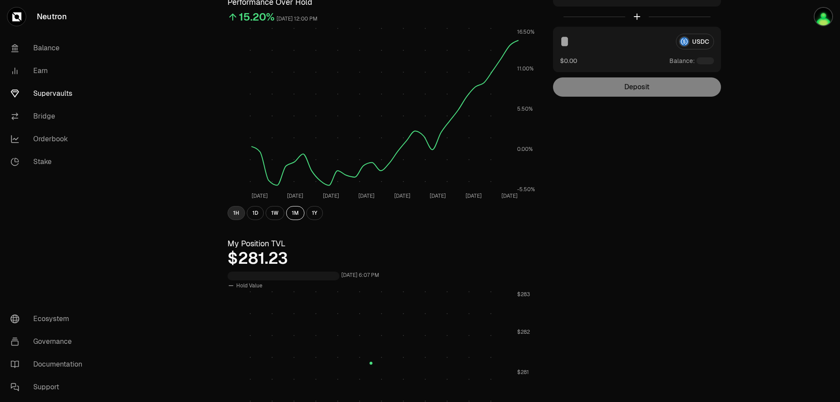
click at [232, 211] on button "1H" at bounding box center [235, 213] width 17 height 14
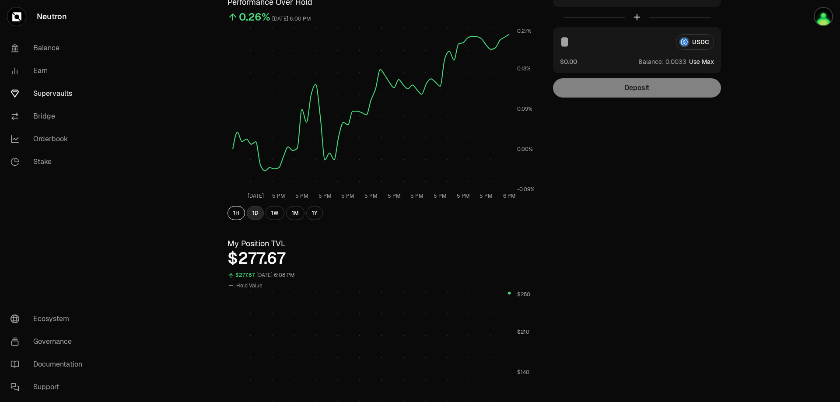
click at [251, 210] on button "1D" at bounding box center [255, 213] width 17 height 14
